Goal: Task Accomplishment & Management: Manage account settings

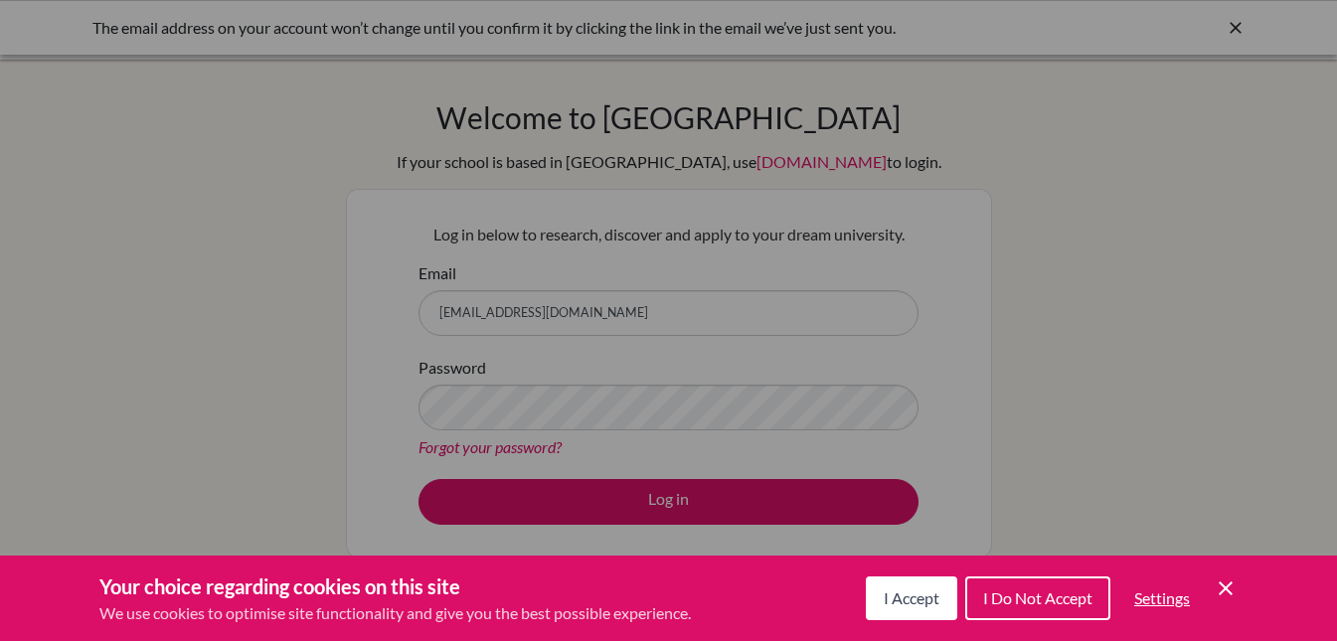
click at [907, 583] on button "I Accept" at bounding box center [911, 599] width 91 height 44
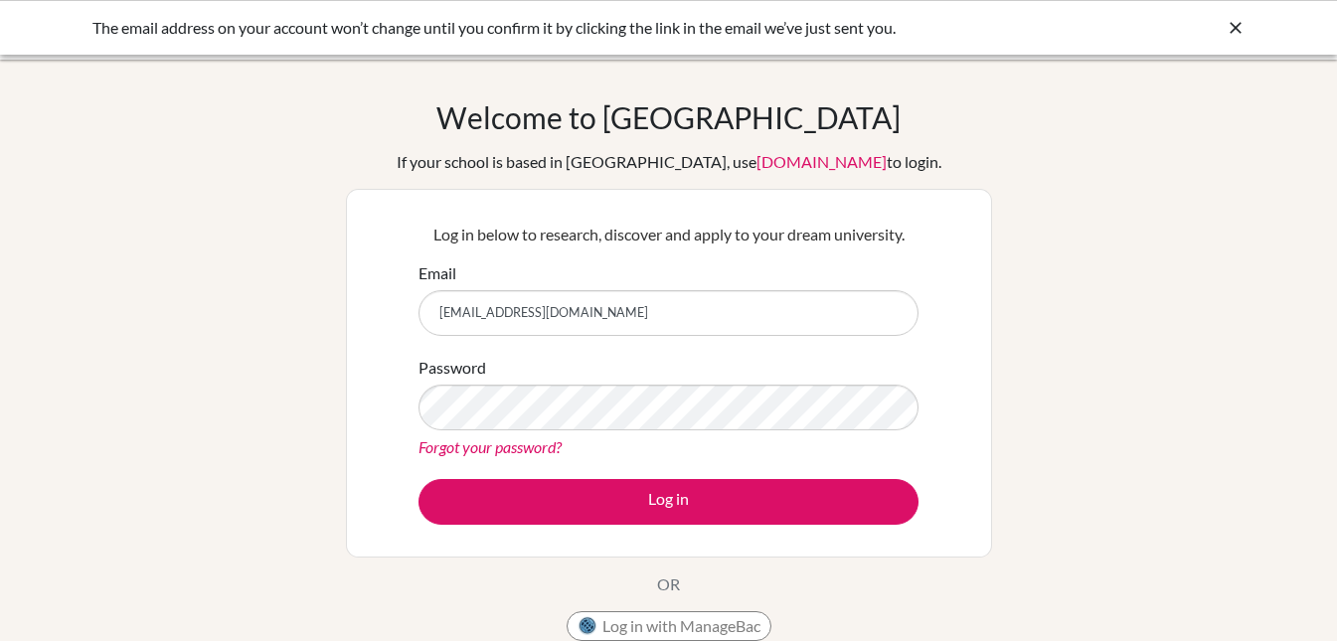
click at [725, 374] on div "Password Forgot your password?" at bounding box center [669, 407] width 500 height 103
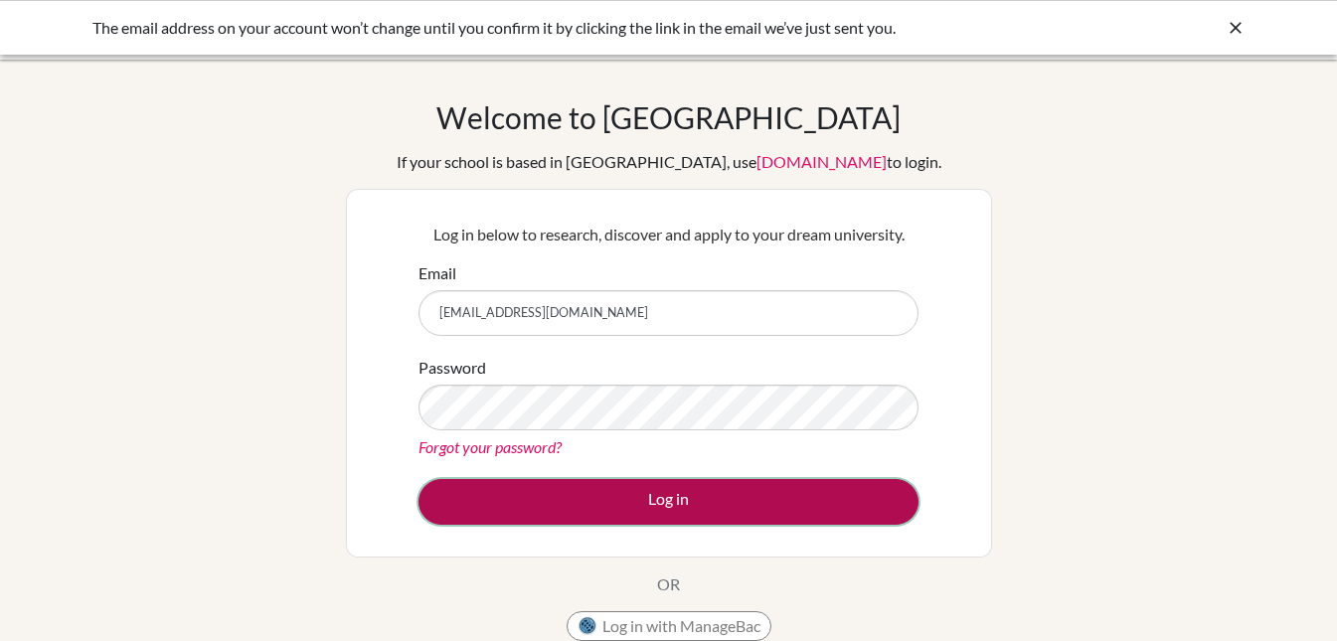
click at [555, 513] on button "Log in" at bounding box center [669, 502] width 500 height 46
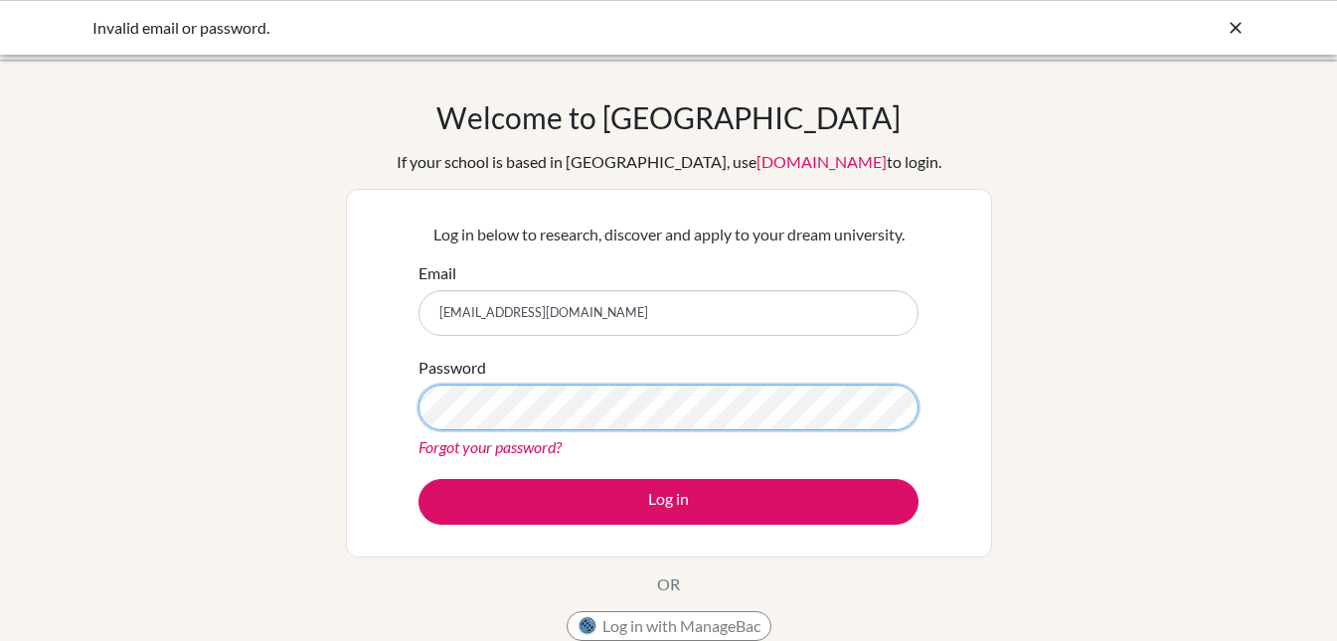
click at [419, 479] on button "Log in" at bounding box center [669, 502] width 500 height 46
